Goal: Information Seeking & Learning: Learn about a topic

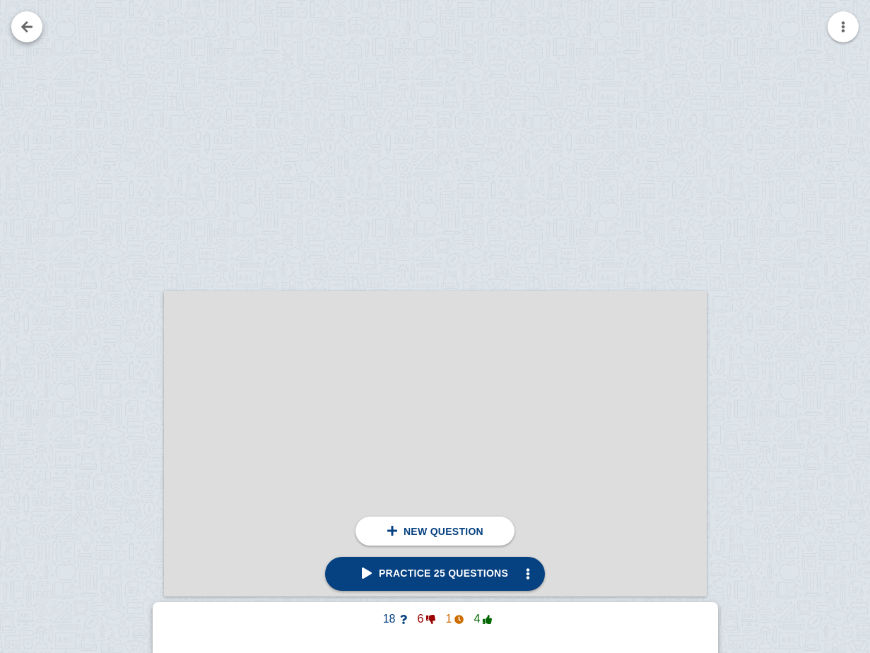
click at [18, 30] on link at bounding box center [26, 26] width 31 height 31
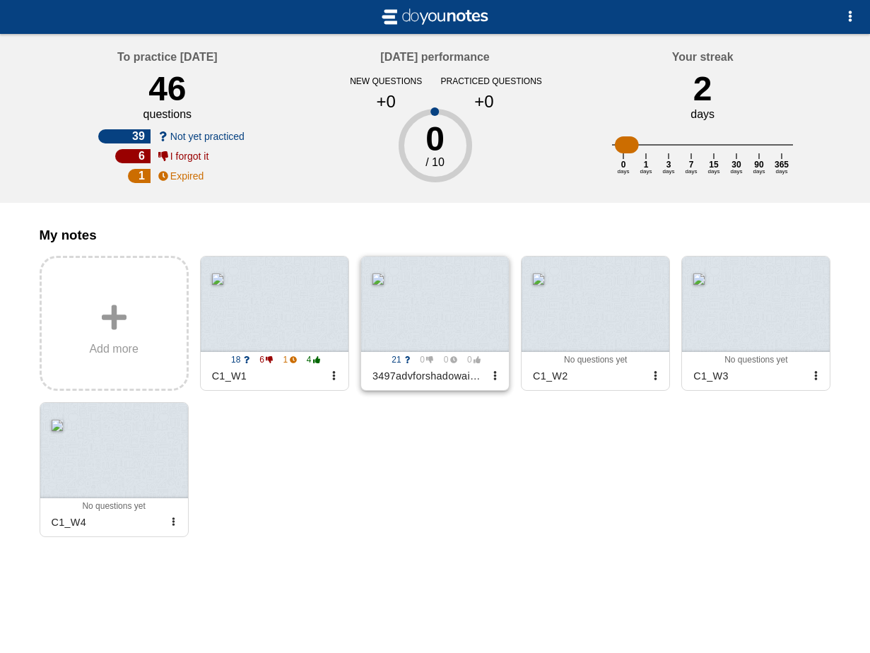
click at [426, 305] on div at bounding box center [435, 304] width 148 height 95
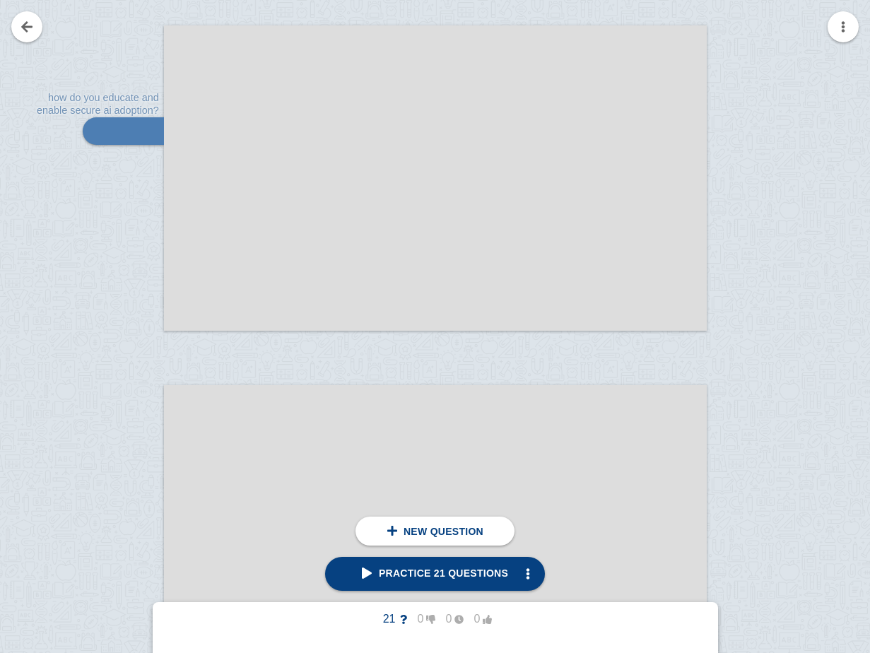
scroll to position [10960, 0]
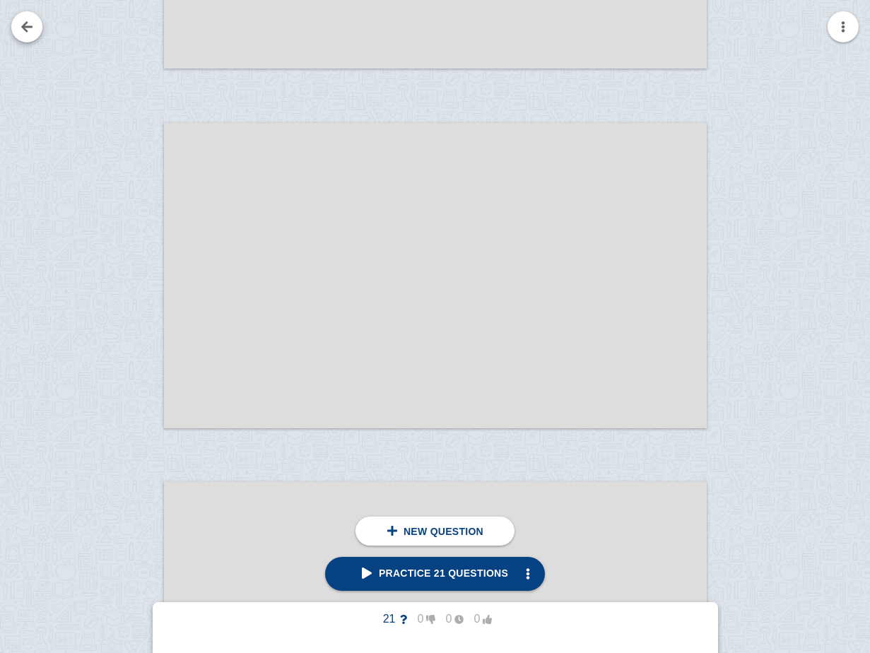
click at [29, 13] on link at bounding box center [26, 26] width 31 height 31
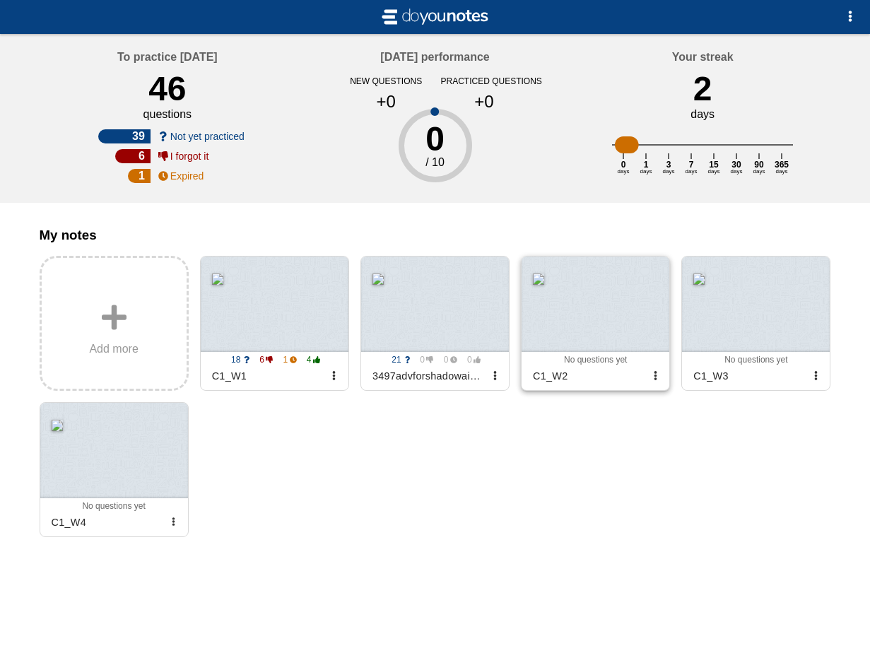
click at [616, 323] on div at bounding box center [596, 304] width 148 height 95
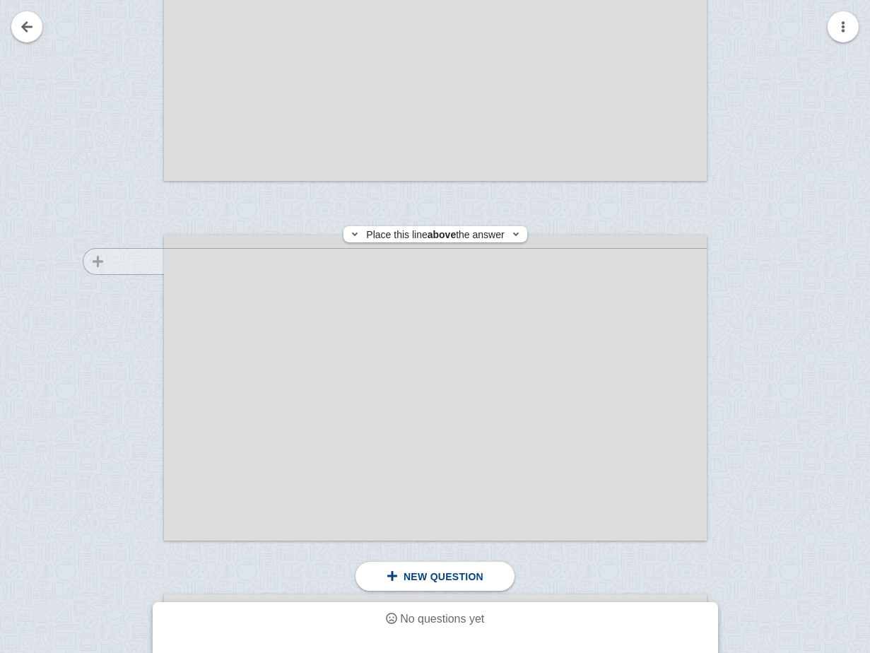
scroll to position [1943, 0]
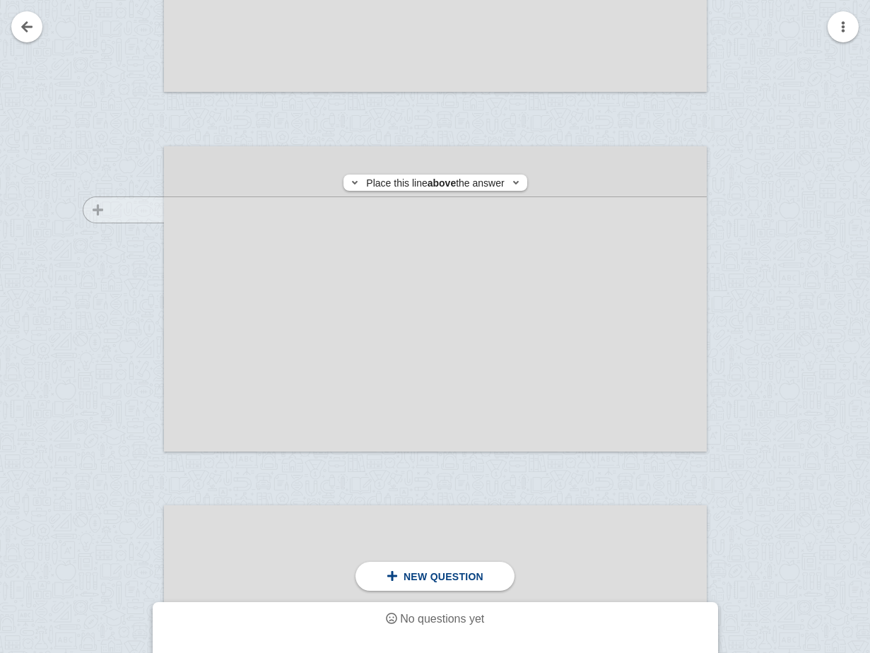
click at [144, 210] on div at bounding box center [116, 312] width 95 height 305
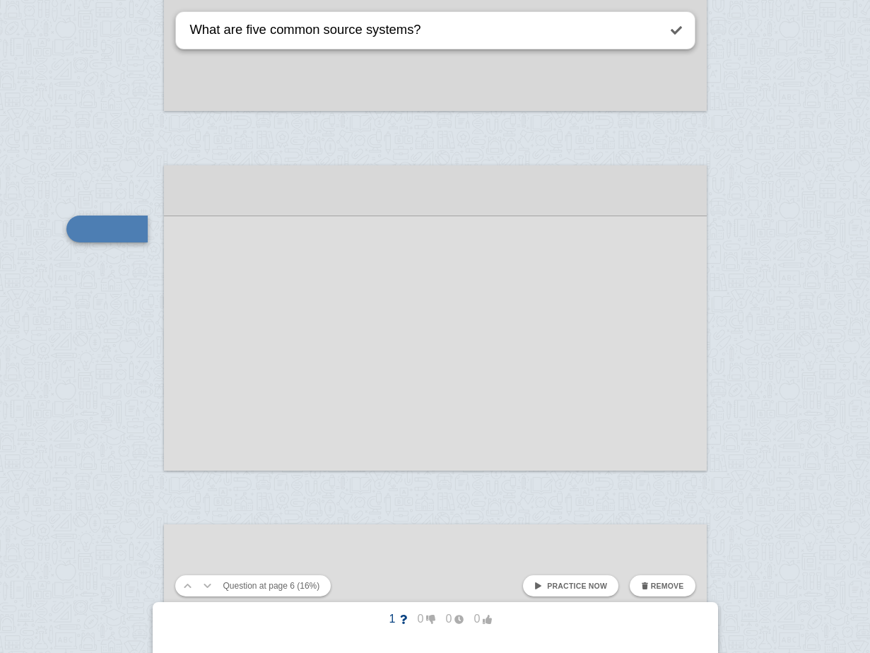
type textarea "What are five common source systems?"
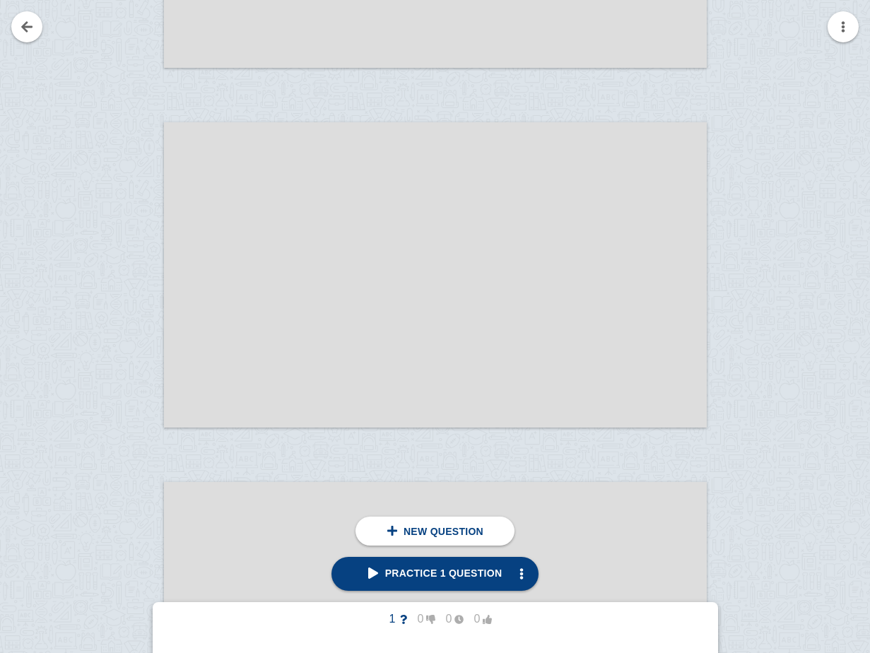
scroll to position [4441, 0]
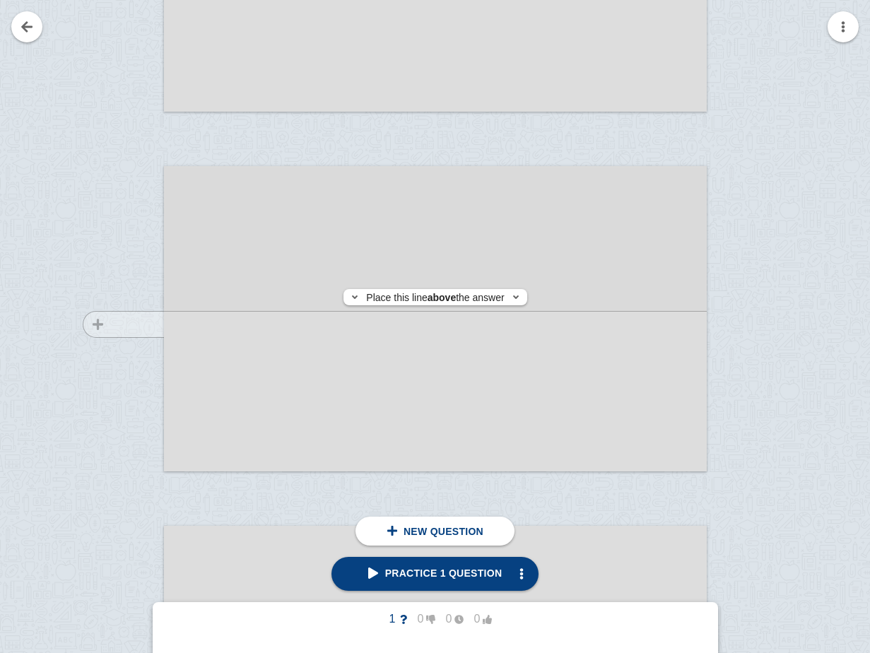
click at [129, 325] on div at bounding box center [116, 332] width 95 height 305
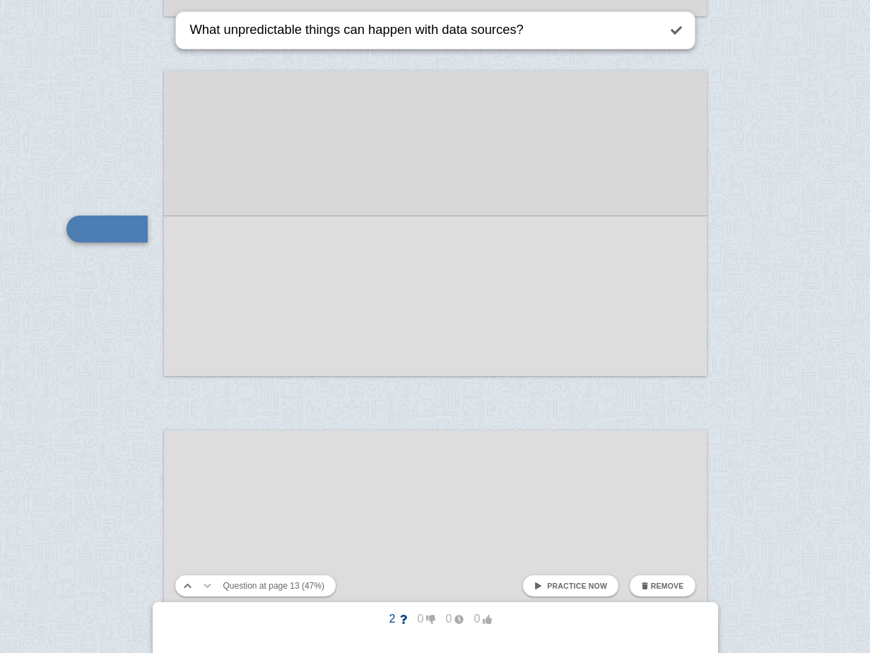
type textarea "What unpredictable things can happen with data sources?"
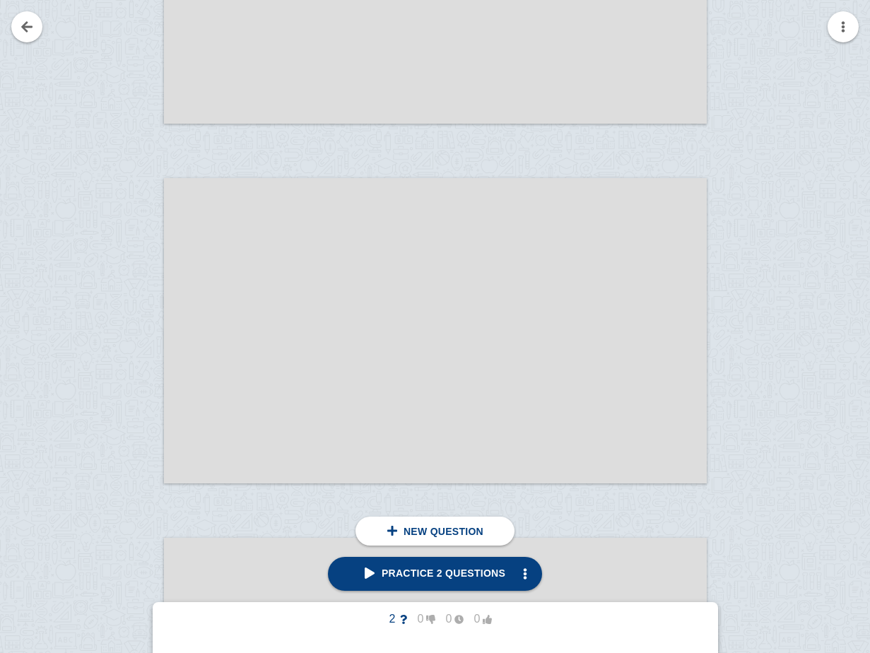
scroll to position [5155, 0]
click at [119, 340] on div at bounding box center [116, 338] width 95 height 305
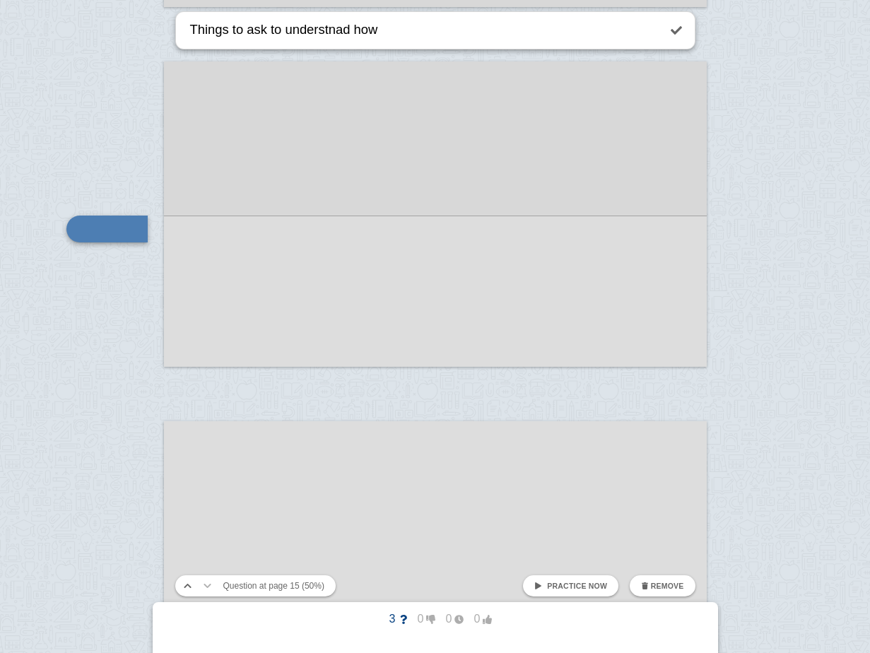
drag, startPoint x: 382, startPoint y: 31, endPoint x: 288, endPoint y: 35, distance: 94.1
click at [288, 35] on textarea "Things to ask to understnad how" at bounding box center [422, 30] width 471 height 36
type textarea "Things to ask to understand how source systems work?"
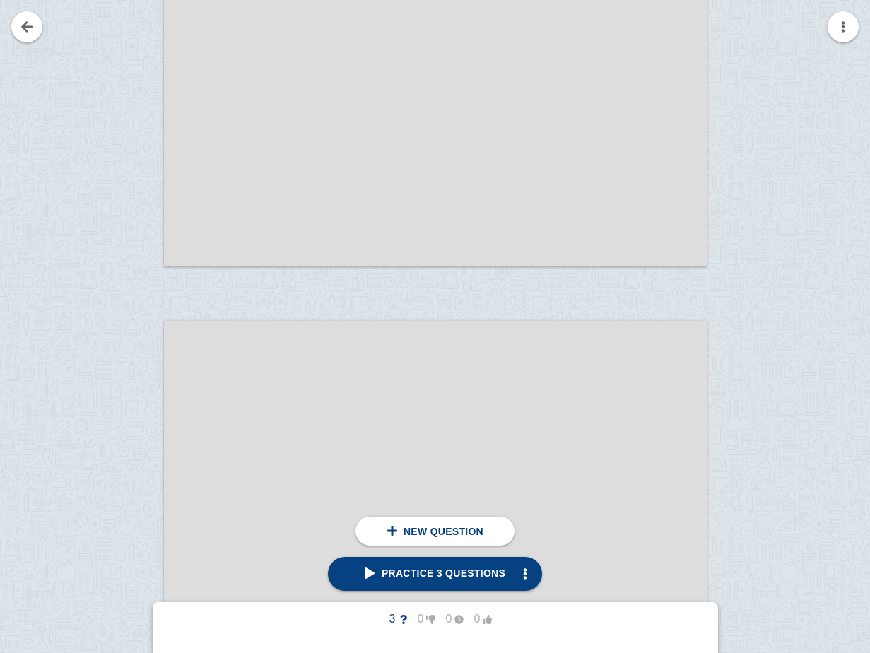
scroll to position [6444, 0]
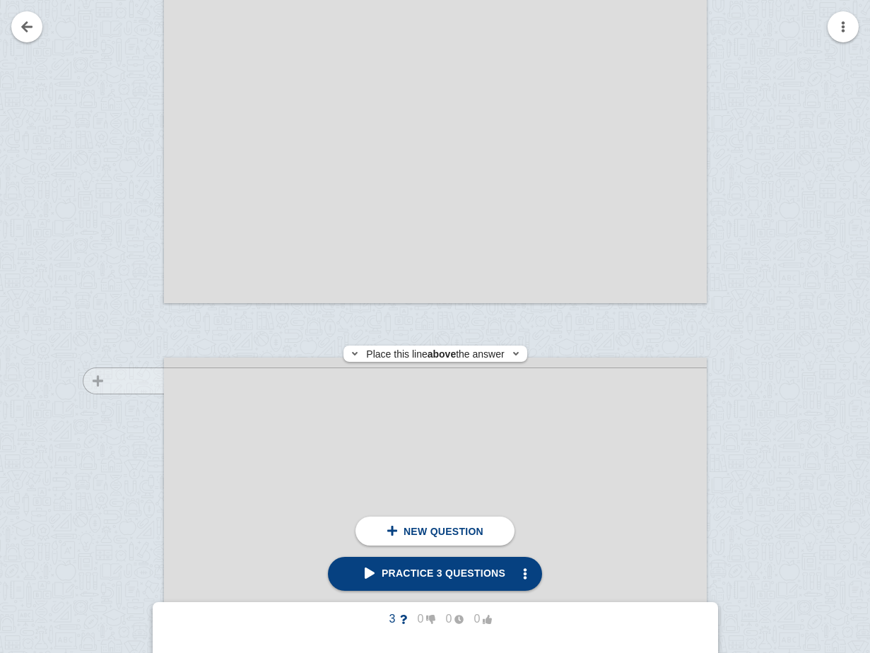
click at [142, 381] on div at bounding box center [116, 523] width 95 height 305
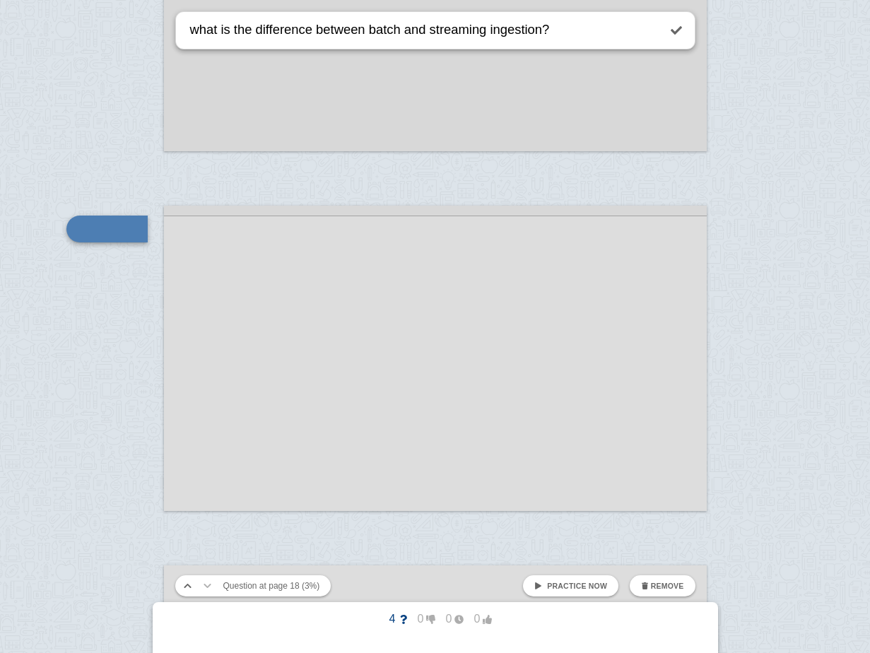
click at [492, 33] on textarea "what is the difference between batch and streaming ingestion?" at bounding box center [422, 30] width 471 height 36
type textarea "what is the difference between batch and streaming data ingestion?"
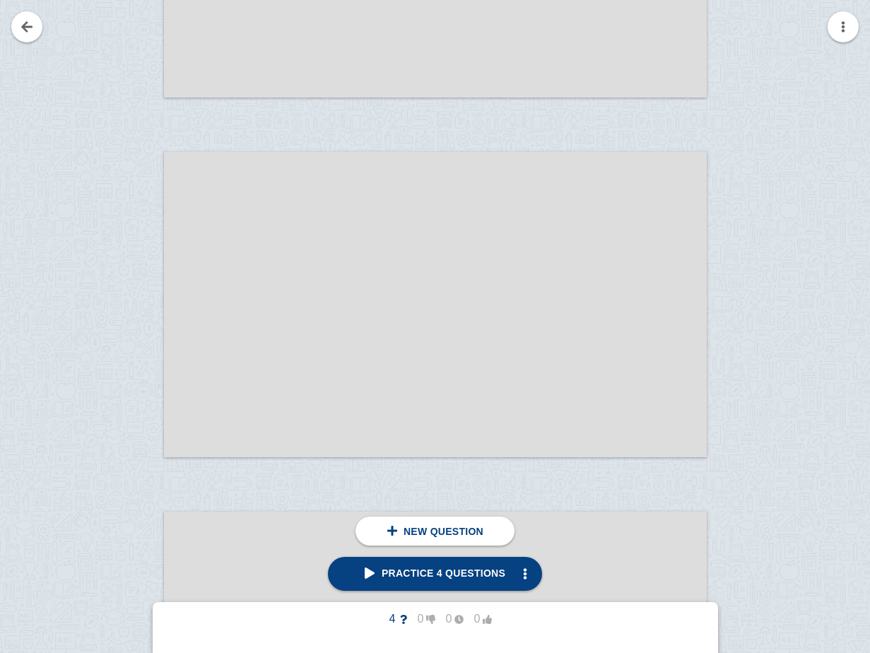
scroll to position [6976, 0]
click at [124, 214] on div at bounding box center [116, 315] width 95 height 305
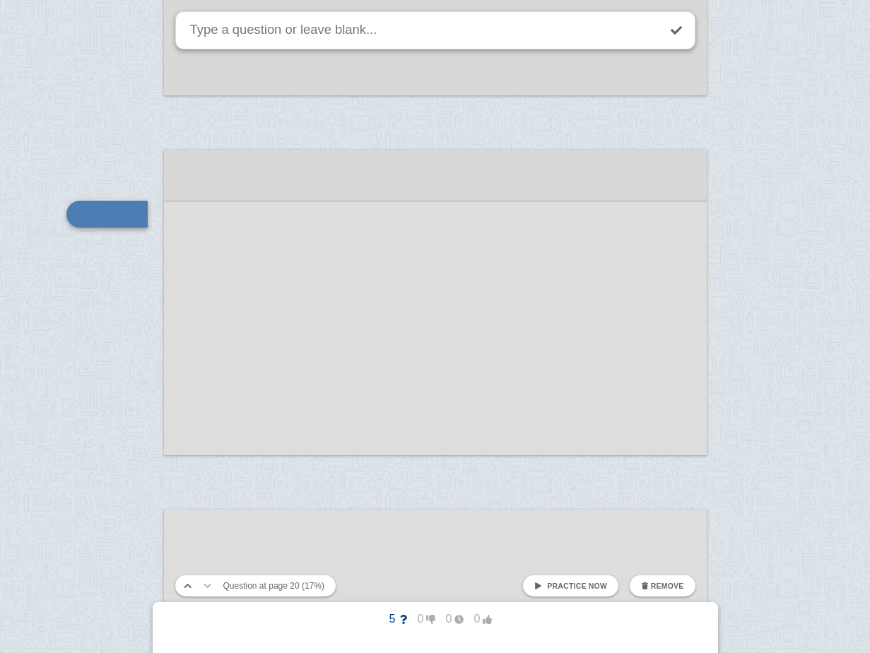
scroll to position [6961, 0]
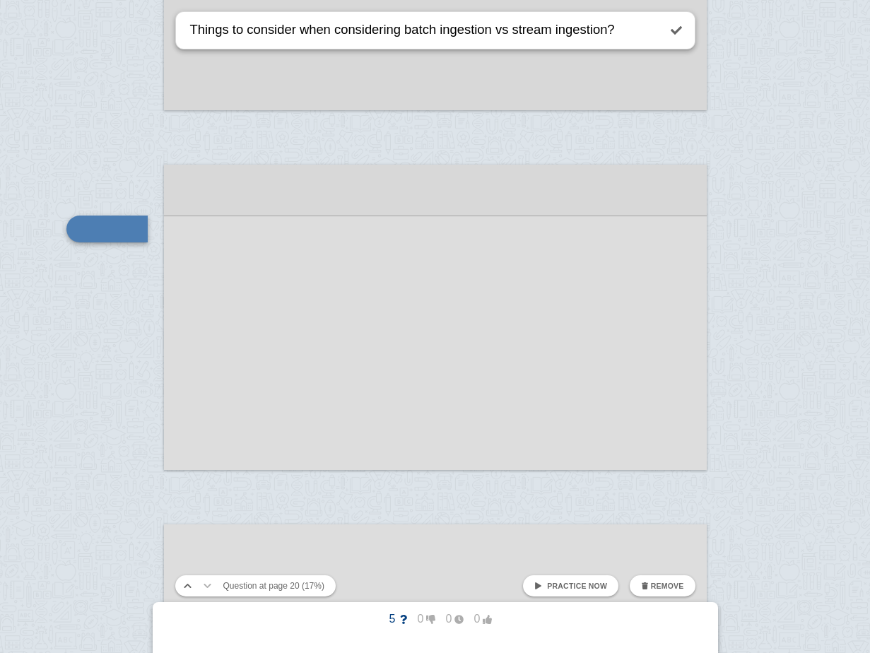
type textarea "Things to consider when considering batch ingestion vs stream ingestion?"
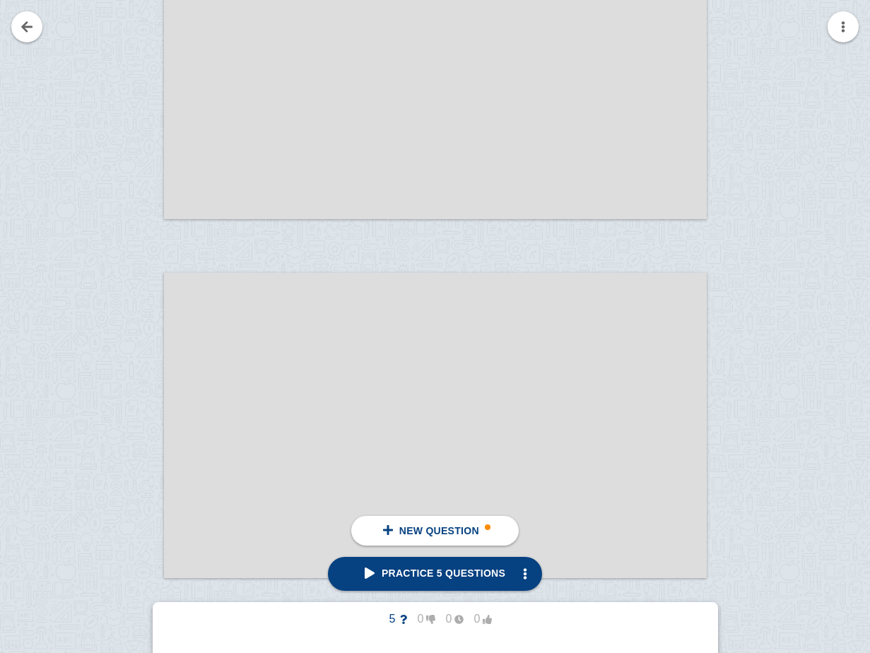
scroll to position [7729, 0]
